Goal: Find specific page/section: Find specific page/section

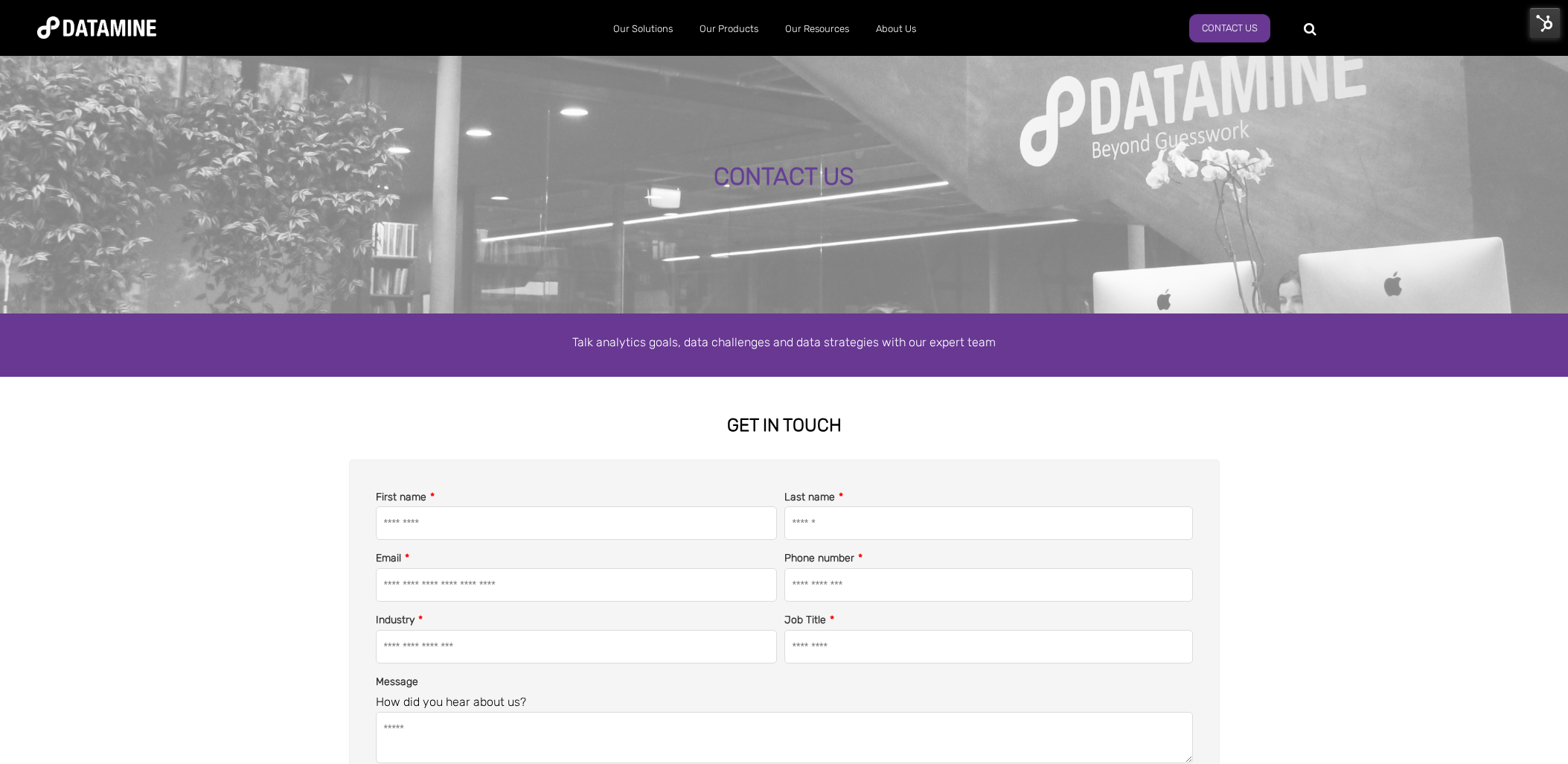
select select "**********"
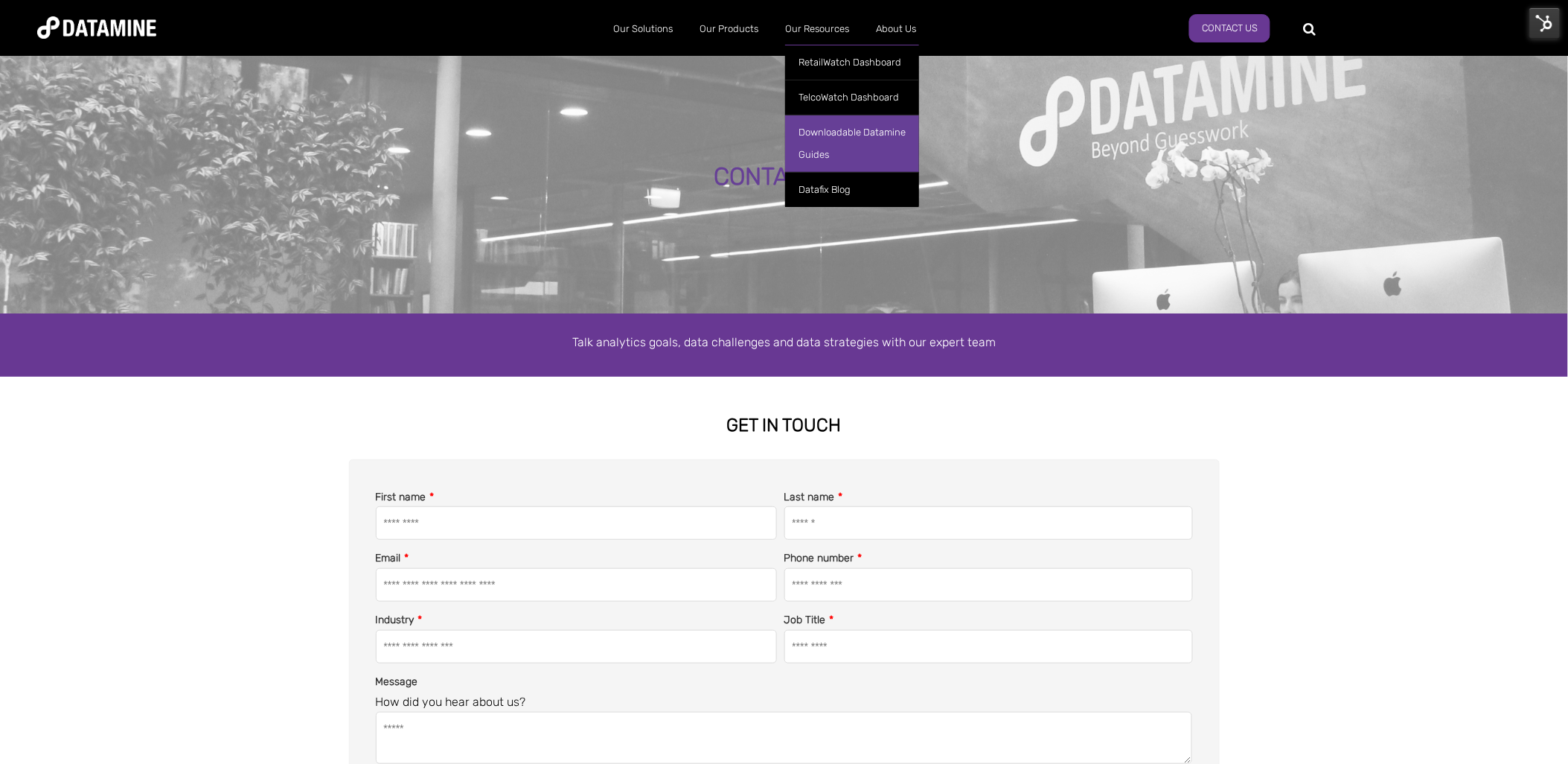
click at [819, 146] on link "Downloadable Datamine Guides" at bounding box center [852, 143] width 134 height 57
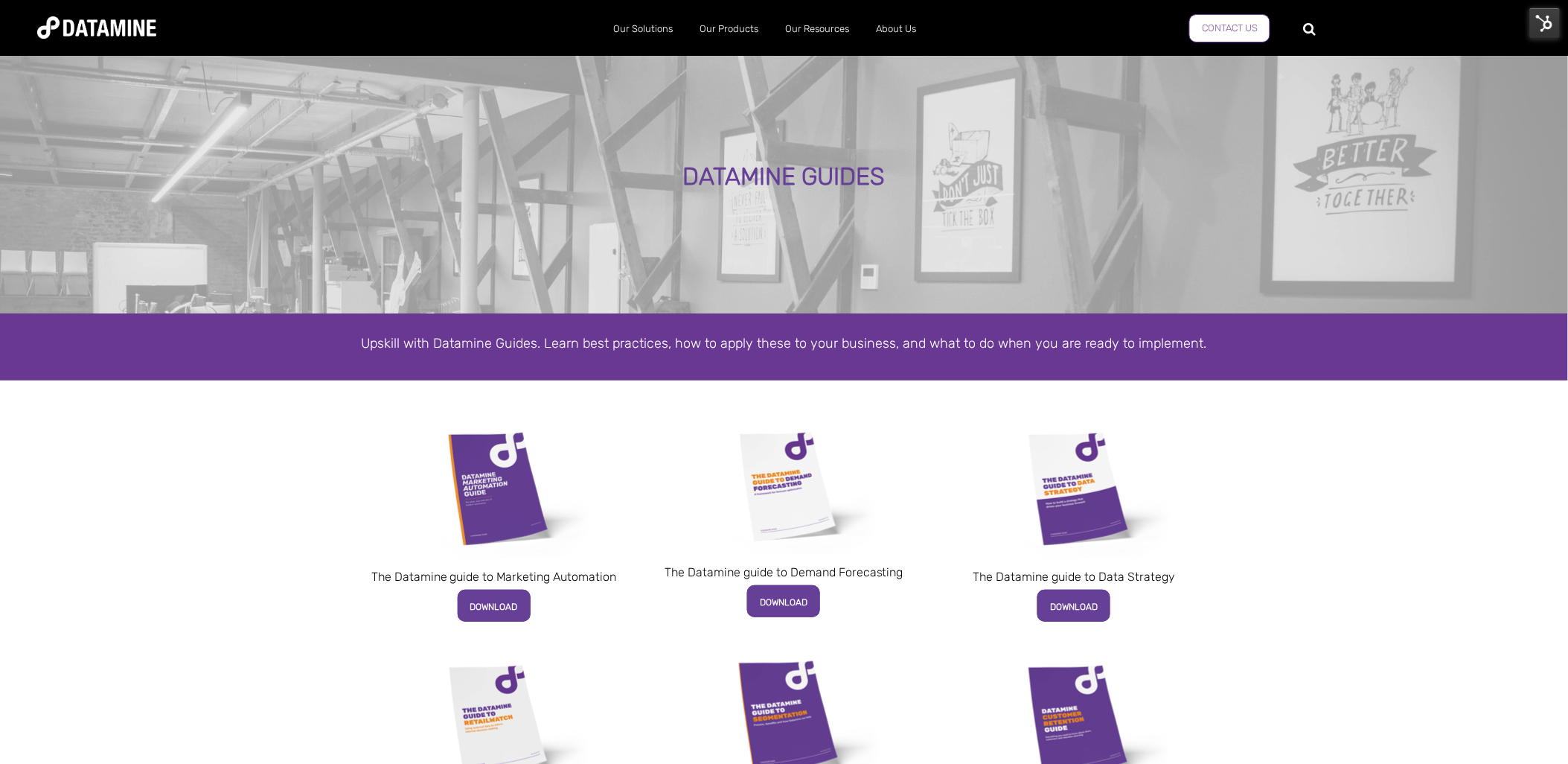
click at [1247, 28] on link "Contact us" at bounding box center [1230, 28] width 81 height 28
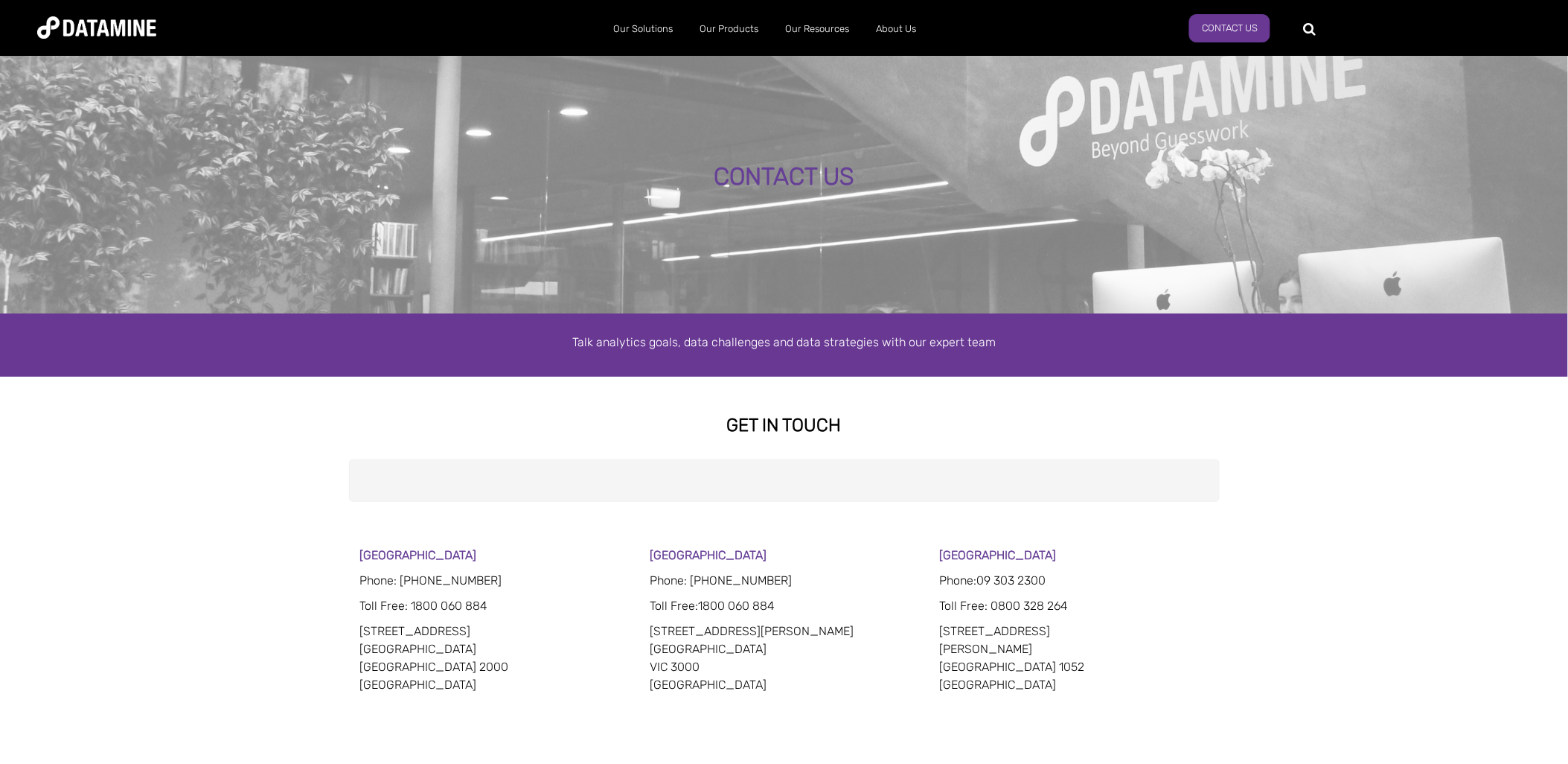
select select "**********"
